Goal: Use online tool/utility: Utilize a website feature to perform a specific function

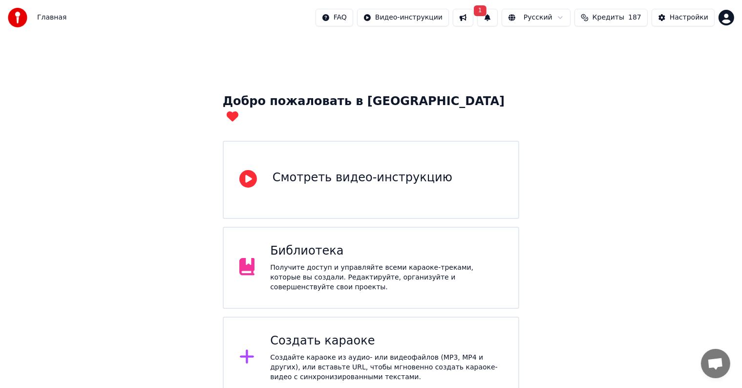
click at [274, 353] on div "Создайте караоке из аудио- или видеофайлов (MP3, MP4 и других), или вставьте UR…" at bounding box center [386, 367] width 233 height 29
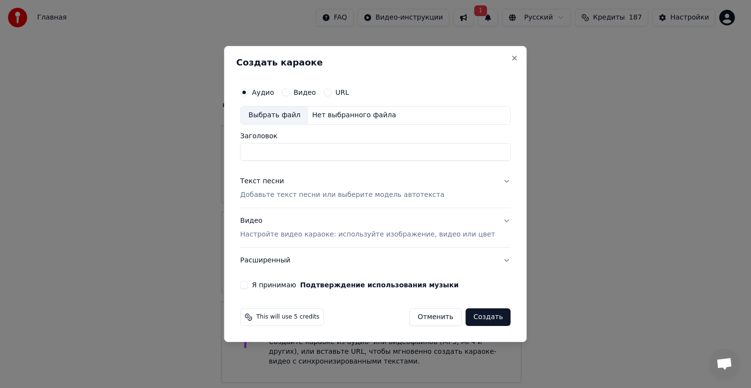
click at [285, 114] on div "Выбрать файл" at bounding box center [273, 116] width 67 height 18
type input "**********"
click at [283, 184] on div "Текст песни" at bounding box center [262, 181] width 44 height 10
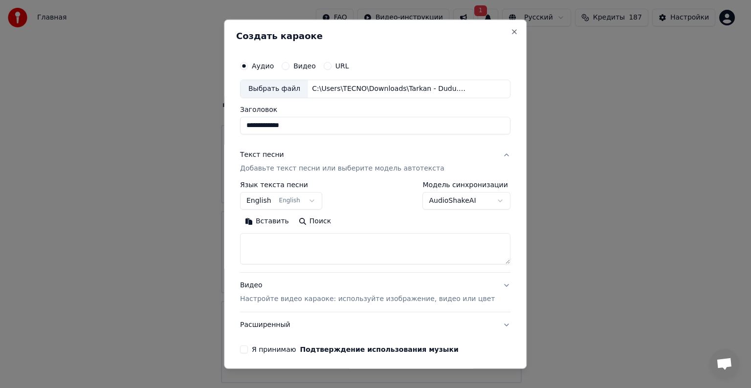
click at [285, 250] on textarea at bounding box center [375, 248] width 270 height 31
paste textarea "**********"
type textarea "**********"
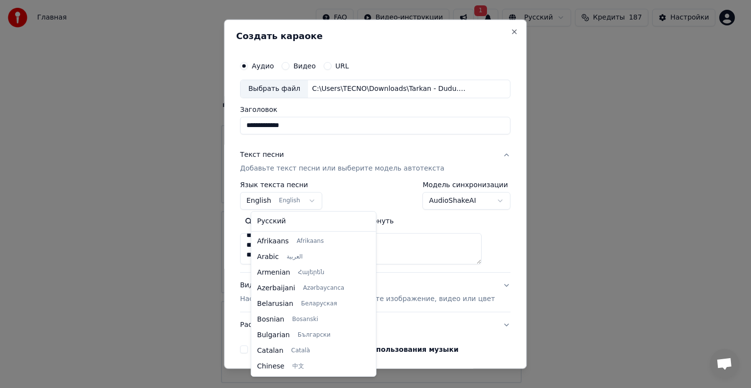
click at [314, 198] on body "Главная FAQ Видео-инструкции 1 Русский Кредиты 187 Настройки Добро пожаловать в…" at bounding box center [371, 239] width 742 height 479
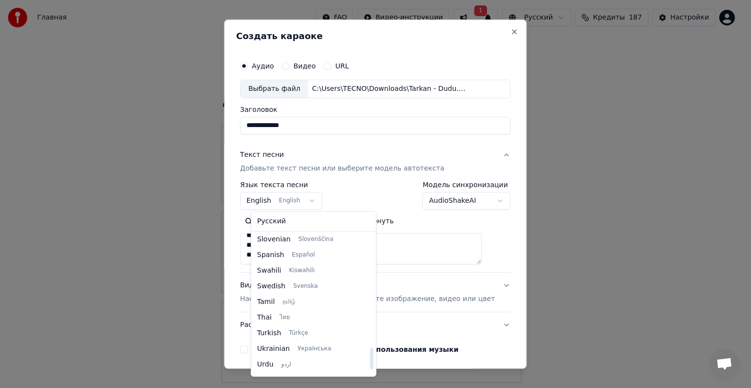
scroll to position [723, 0]
drag, startPoint x: 360, startPoint y: 260, endPoint x: 381, endPoint y: 361, distance: 103.4
click at [373, 361] on div at bounding box center [370, 358] width 3 height 22
select select "**"
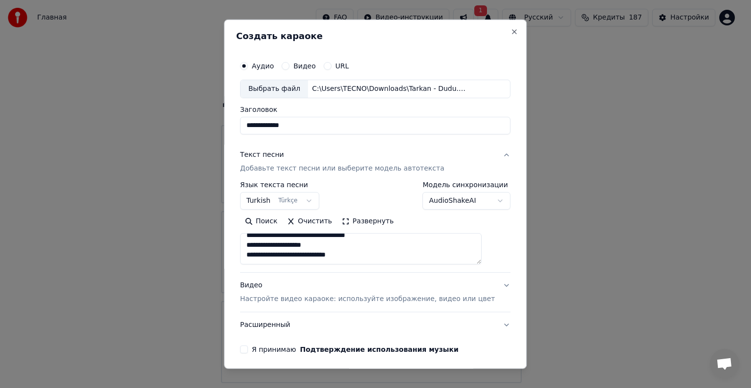
click at [260, 283] on div "Видео Настройте видео караоке: используйте изображение, видео или цвет" at bounding box center [367, 292] width 255 height 23
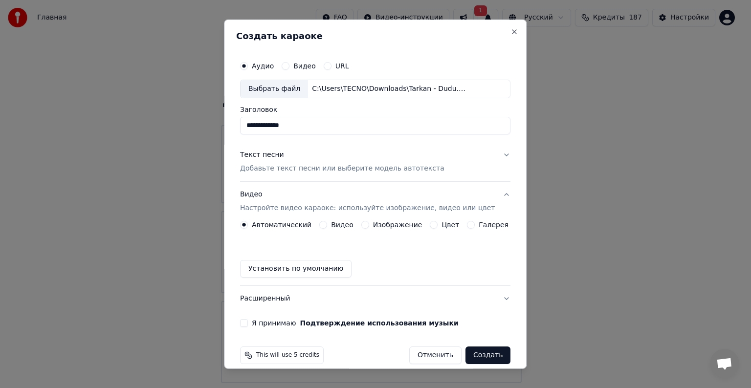
click at [323, 225] on button "Видео" at bounding box center [323, 225] width 8 height 8
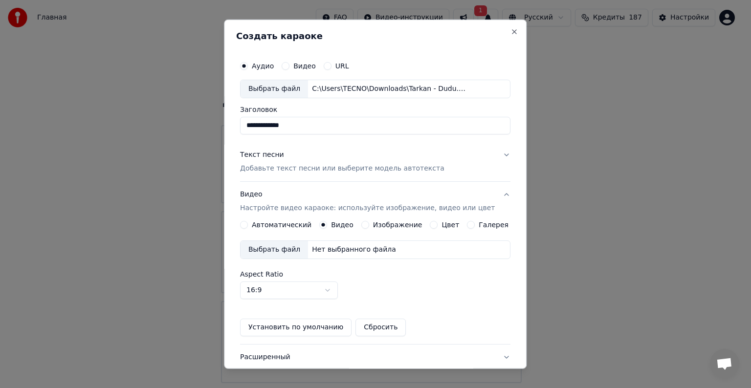
click at [293, 248] on div "Выбрать файл" at bounding box center [273, 250] width 67 height 18
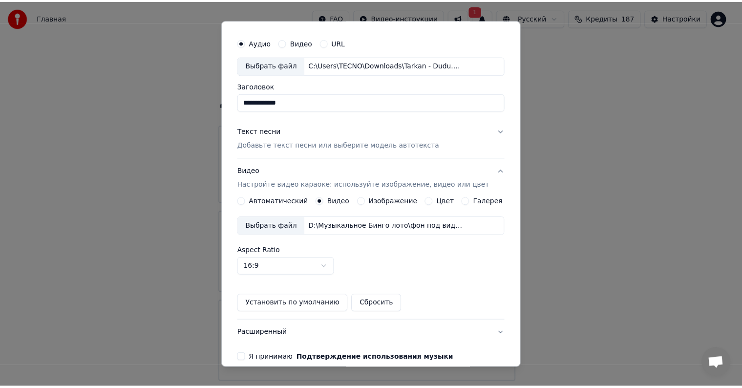
scroll to position [69, 0]
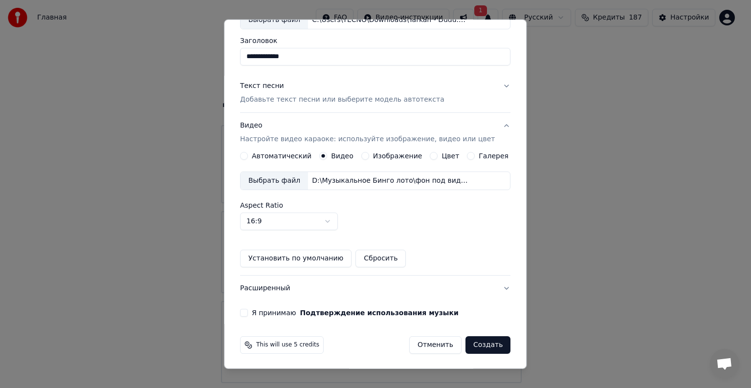
click at [248, 312] on button "Я принимаю Подтверждение использования музыки" at bounding box center [244, 313] width 8 height 8
click at [475, 346] on button "Создать" at bounding box center [487, 345] width 45 height 18
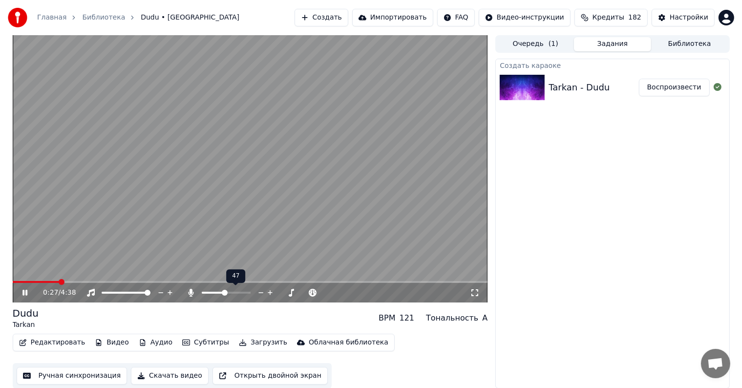
click at [225, 292] on span at bounding box center [226, 293] width 49 height 2
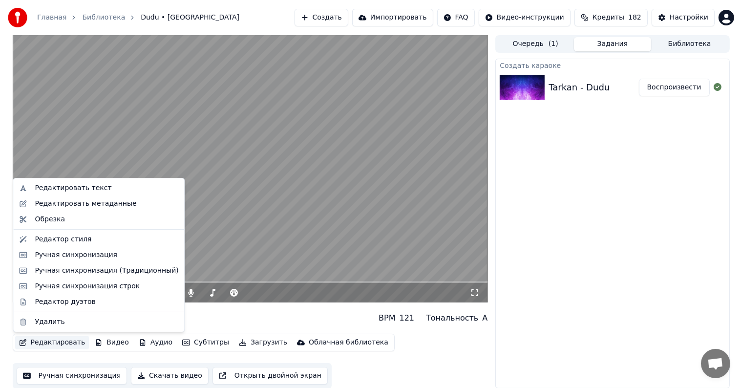
click at [57, 343] on button "Редактировать" at bounding box center [52, 343] width 74 height 14
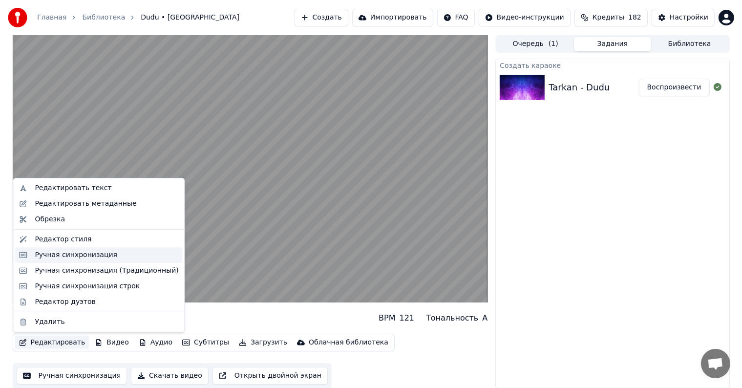
click at [74, 256] on div "Ручная синхронизация" at bounding box center [76, 255] width 83 height 10
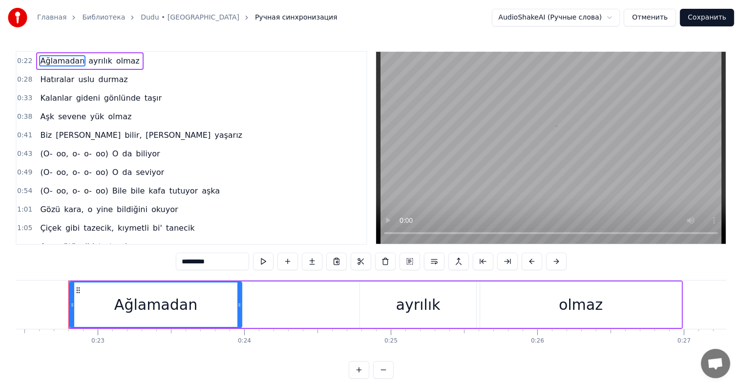
scroll to position [0, 3294]
click at [125, 55] on div "Ağlamadan ayrılık olmaz" at bounding box center [89, 61] width 107 height 18
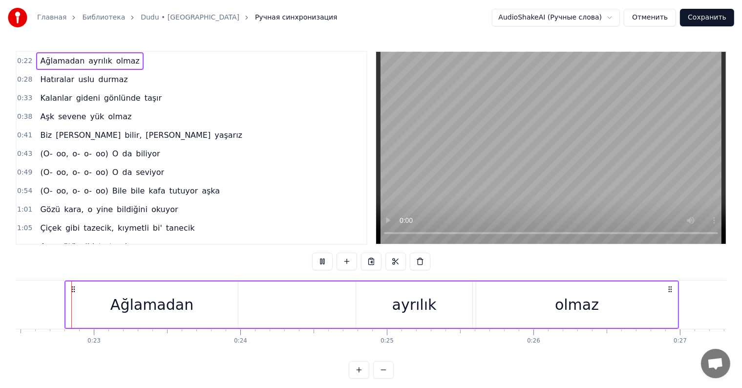
scroll to position [168, 0]
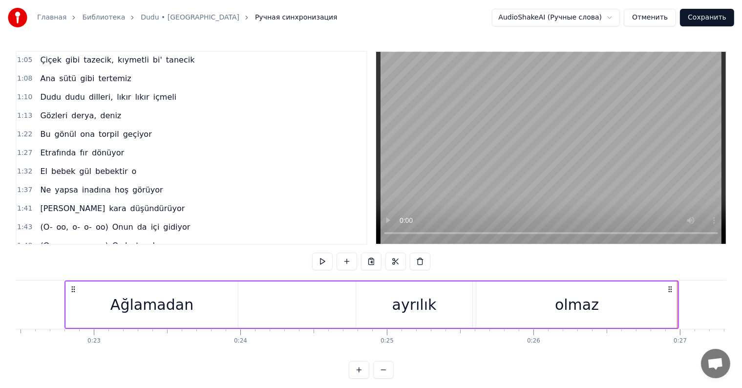
click at [704, 22] on button "Сохранить" at bounding box center [707, 18] width 54 height 18
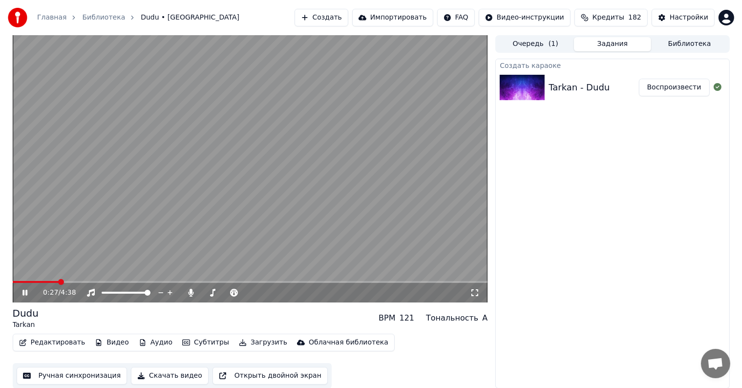
click at [58, 281] on span at bounding box center [251, 282] width 476 height 2
click at [145, 283] on span at bounding box center [251, 282] width 476 height 2
click at [216, 281] on span at bounding box center [251, 282] width 476 height 2
click at [265, 281] on span at bounding box center [251, 282] width 476 height 2
click at [311, 282] on span at bounding box center [251, 282] width 476 height 2
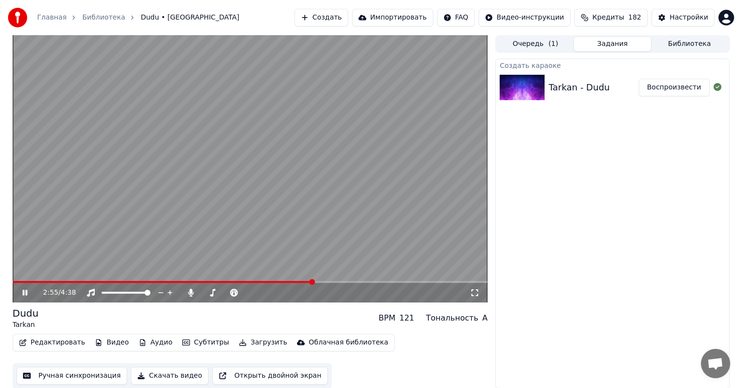
click at [366, 281] on span at bounding box center [251, 282] width 476 height 2
click at [406, 282] on span at bounding box center [251, 282] width 476 height 2
click at [444, 281] on span at bounding box center [251, 282] width 476 height 2
click at [242, 178] on video at bounding box center [251, 168] width 476 height 267
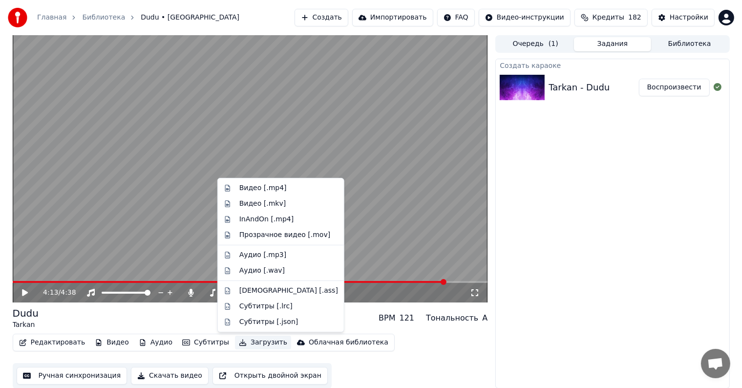
click at [246, 342] on button "Загрузить" at bounding box center [263, 343] width 56 height 14
click at [244, 188] on div "Видео [.mp4]" at bounding box center [262, 188] width 47 height 10
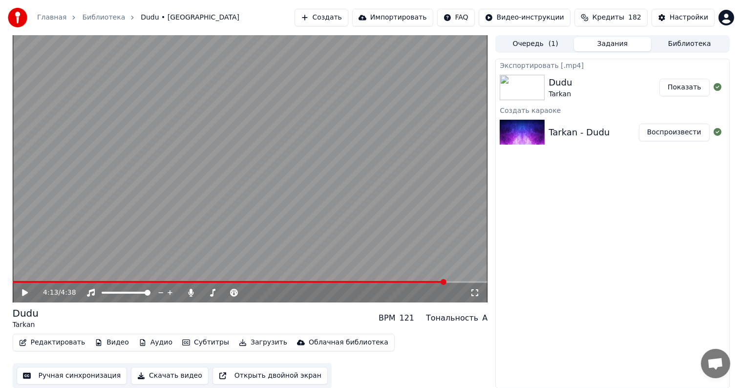
click at [688, 90] on button "Показать" at bounding box center [685, 88] width 50 height 18
